Goal: Information Seeking & Learning: Learn about a topic

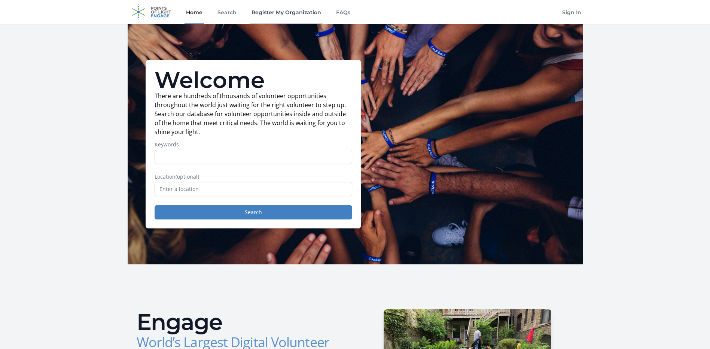
click at [278, 15] on link "Register My Organization" at bounding box center [286, 12] width 73 height 24
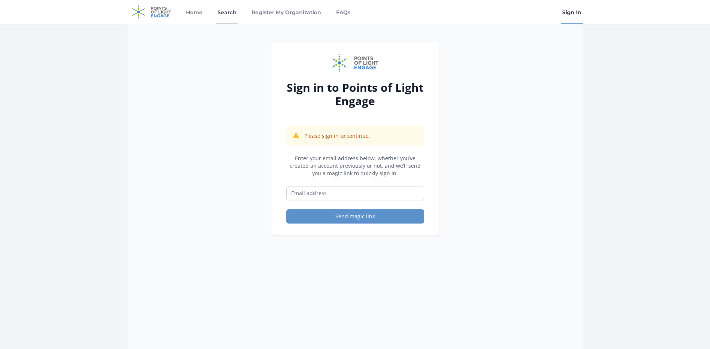
click at [216, 14] on link "Search" at bounding box center [227, 12] width 22 height 24
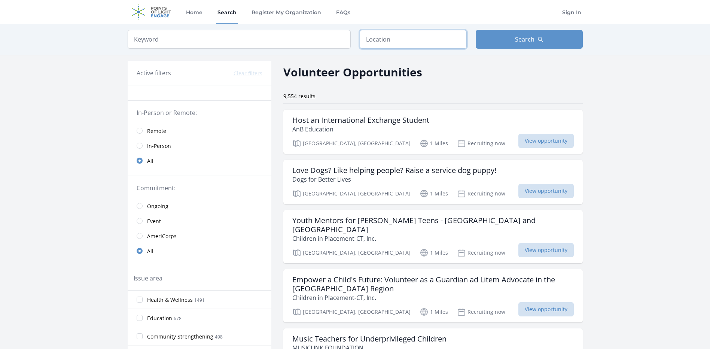
click at [405, 36] on input "text" at bounding box center [413, 39] width 107 height 19
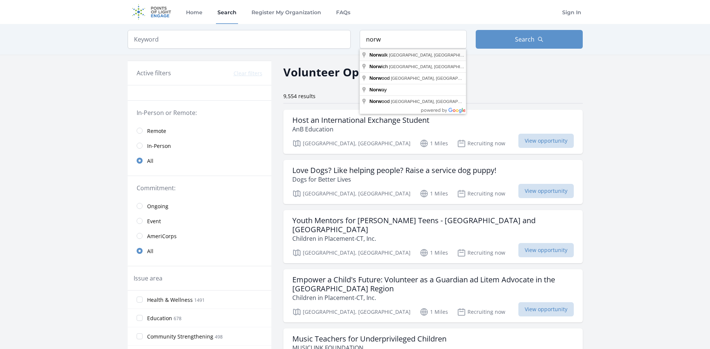
type input "Norwalk, CT, USA"
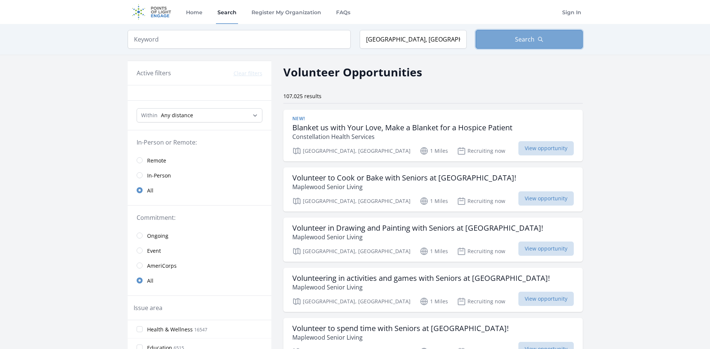
click at [509, 33] on button "Search" at bounding box center [528, 39] width 107 height 19
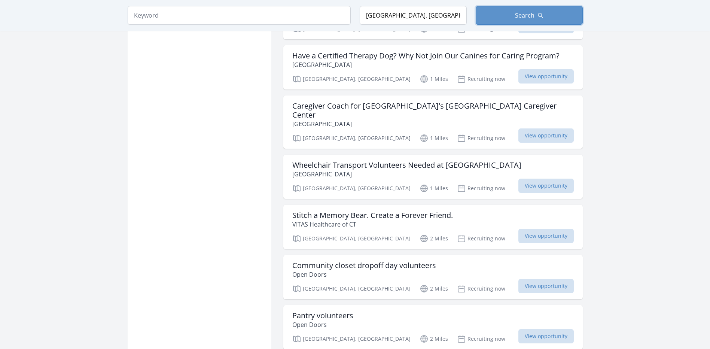
scroll to position [711, 0]
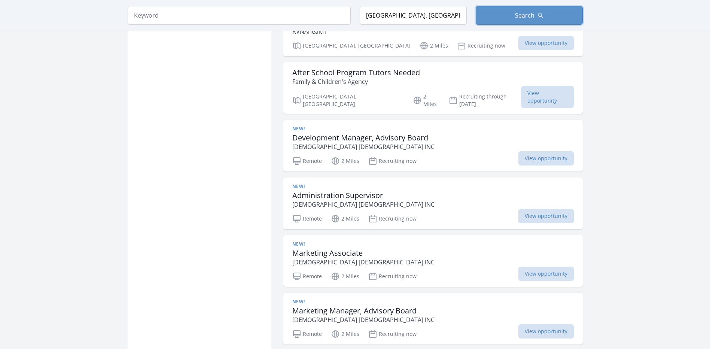
scroll to position [1347, 0]
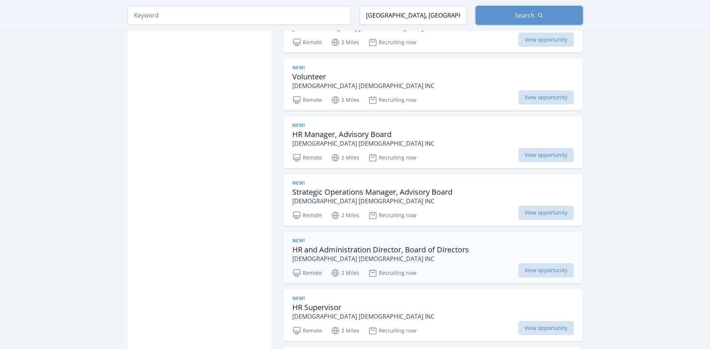
scroll to position [2955, 0]
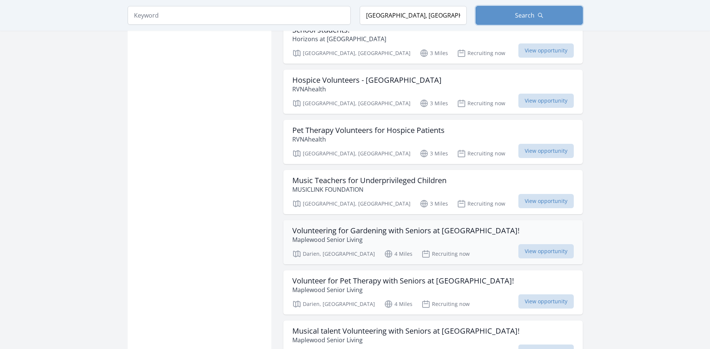
scroll to position [4078, 0]
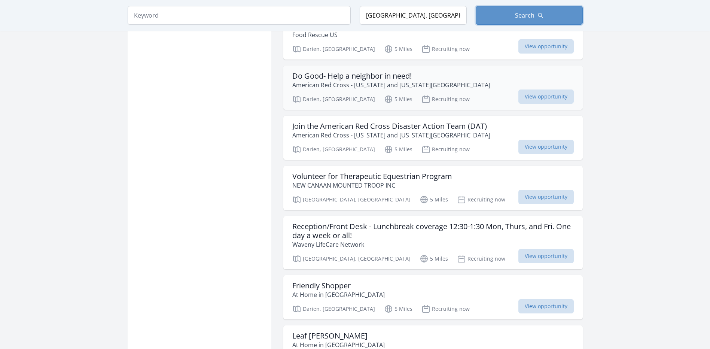
scroll to position [5050, 0]
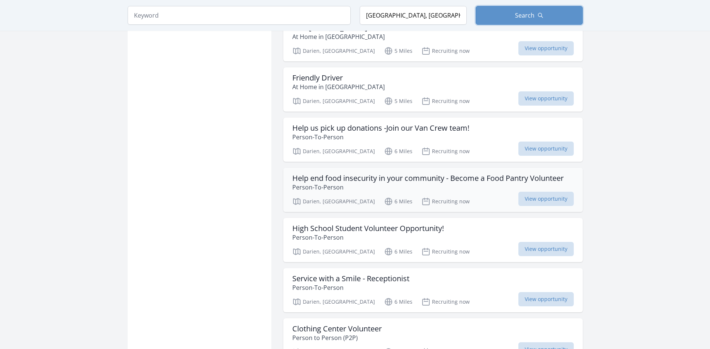
scroll to position [5350, 0]
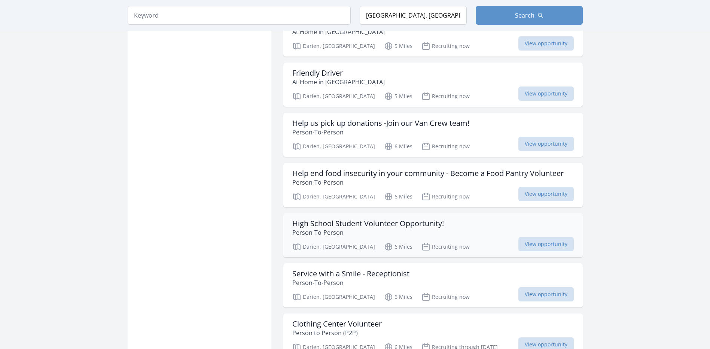
click at [358, 219] on h3 "High School Student Volunteer Opportunity!" at bounding box center [368, 223] width 152 height 9
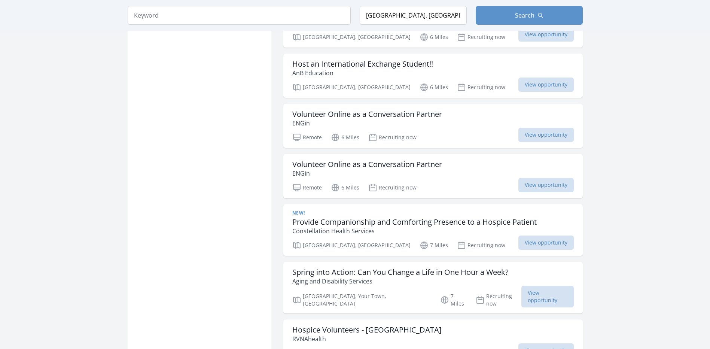
scroll to position [6098, 0]
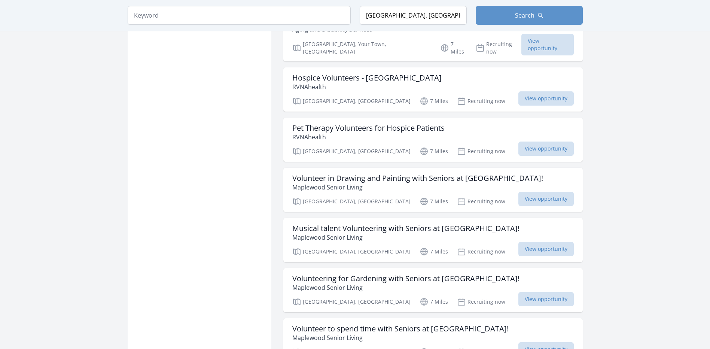
scroll to position [6996, 0]
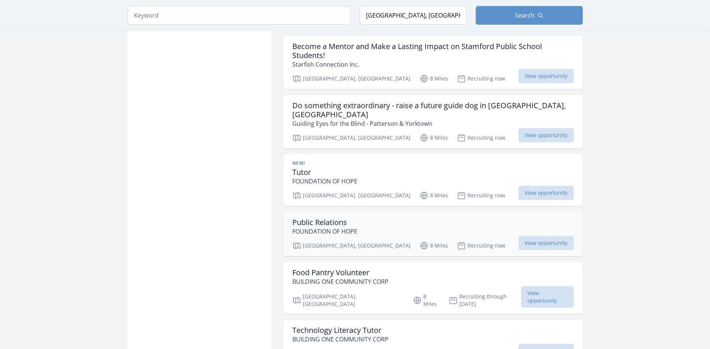
scroll to position [8155, 0]
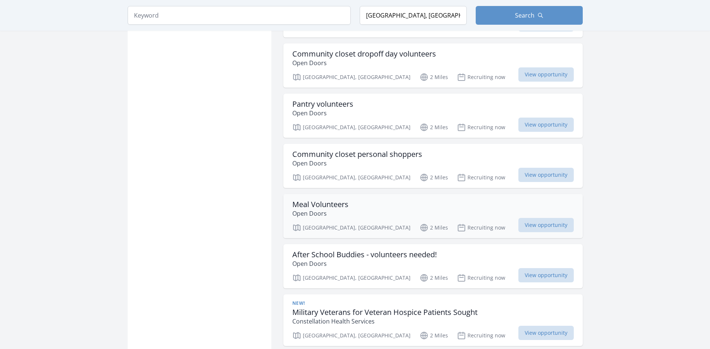
scroll to position [898, 0]
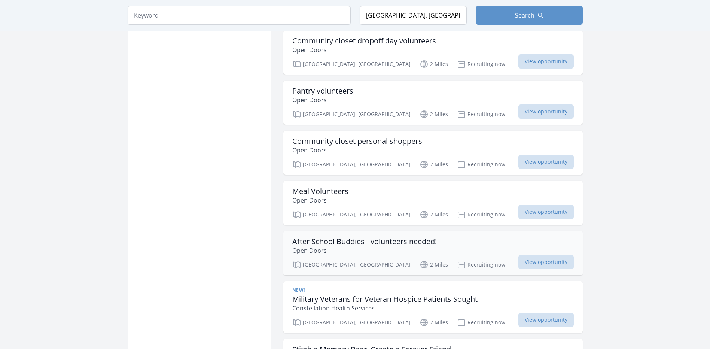
click at [343, 246] on p "Open Doors" at bounding box center [364, 250] width 144 height 9
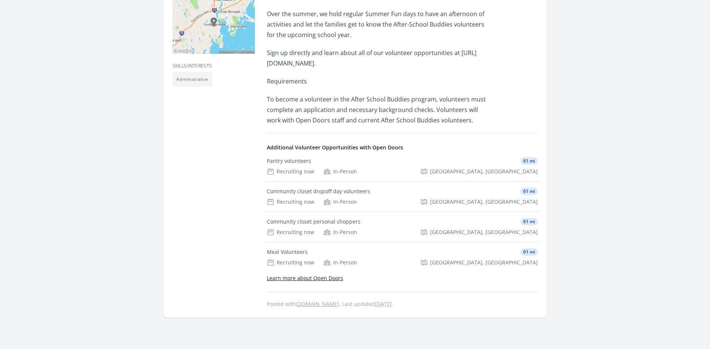
scroll to position [224, 0]
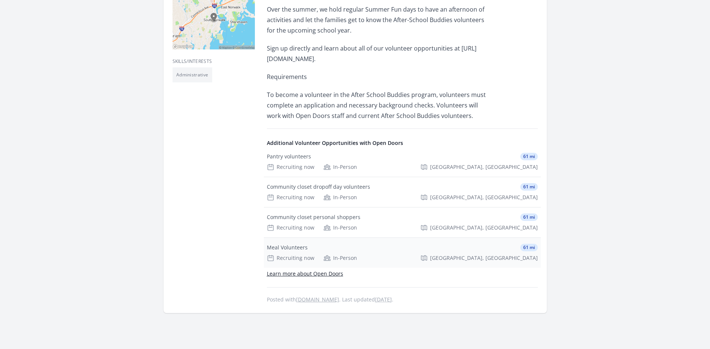
click at [349, 244] on div "Meal Volunteers 61 mi" at bounding box center [402, 247] width 271 height 7
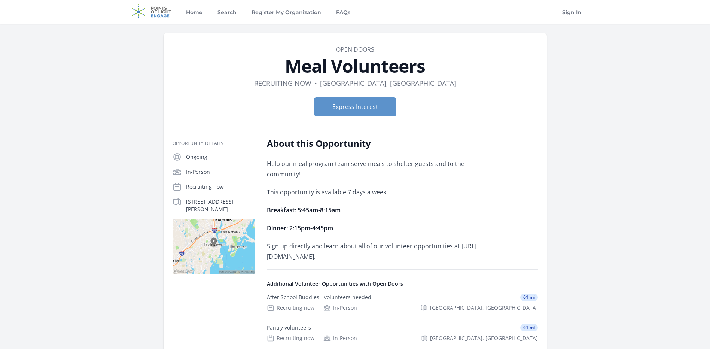
click at [289, 245] on p "Sign up directly and learn about all of our volunteer opportunities at [URL][DO…" at bounding box center [376, 251] width 219 height 21
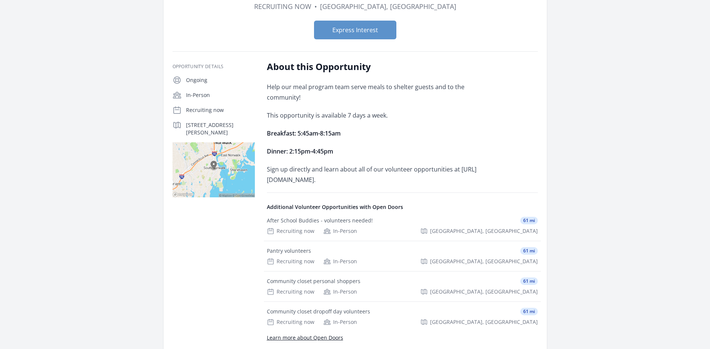
scroll to position [37, 0]
